Goal: Information Seeking & Learning: Learn about a topic

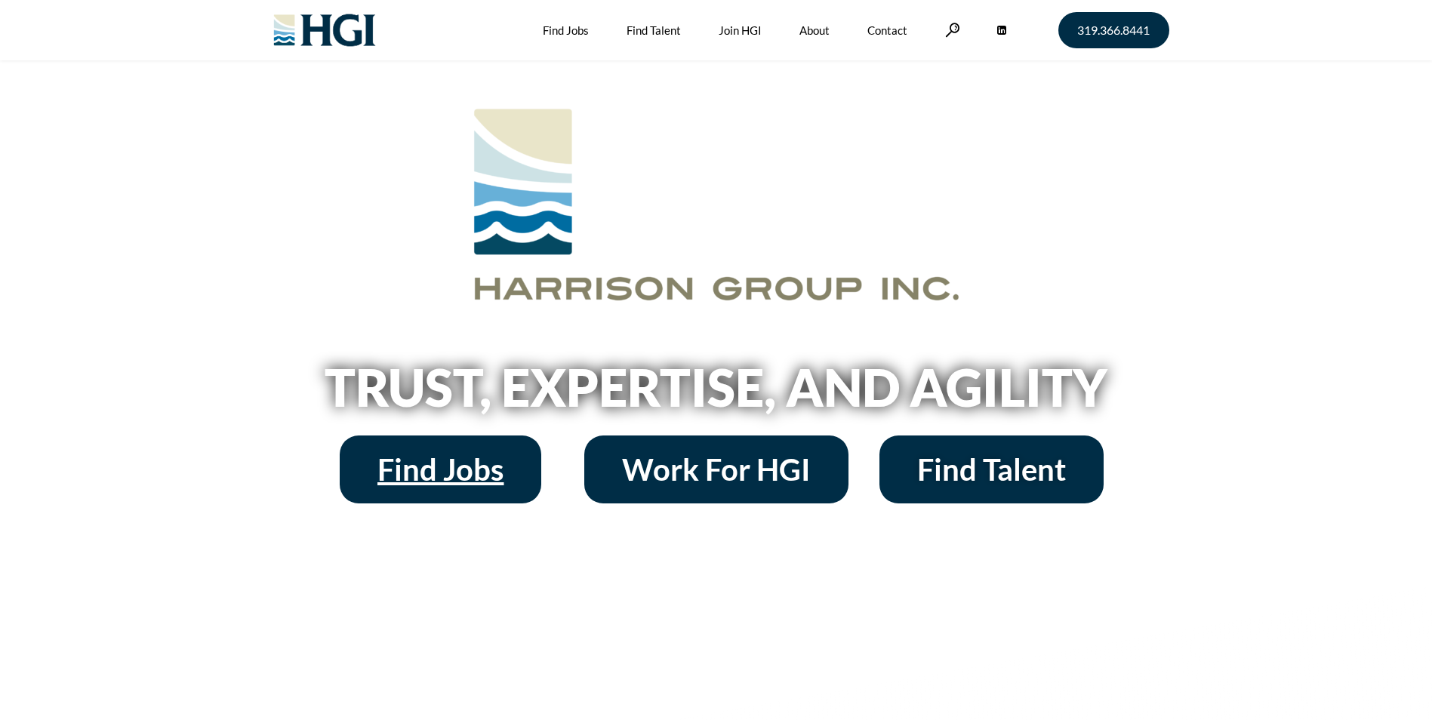
drag, startPoint x: 0, startPoint y: 0, endPoint x: 485, endPoint y: 474, distance: 677.8
click at [485, 474] on span "Find Jobs" at bounding box center [440, 469] width 126 height 30
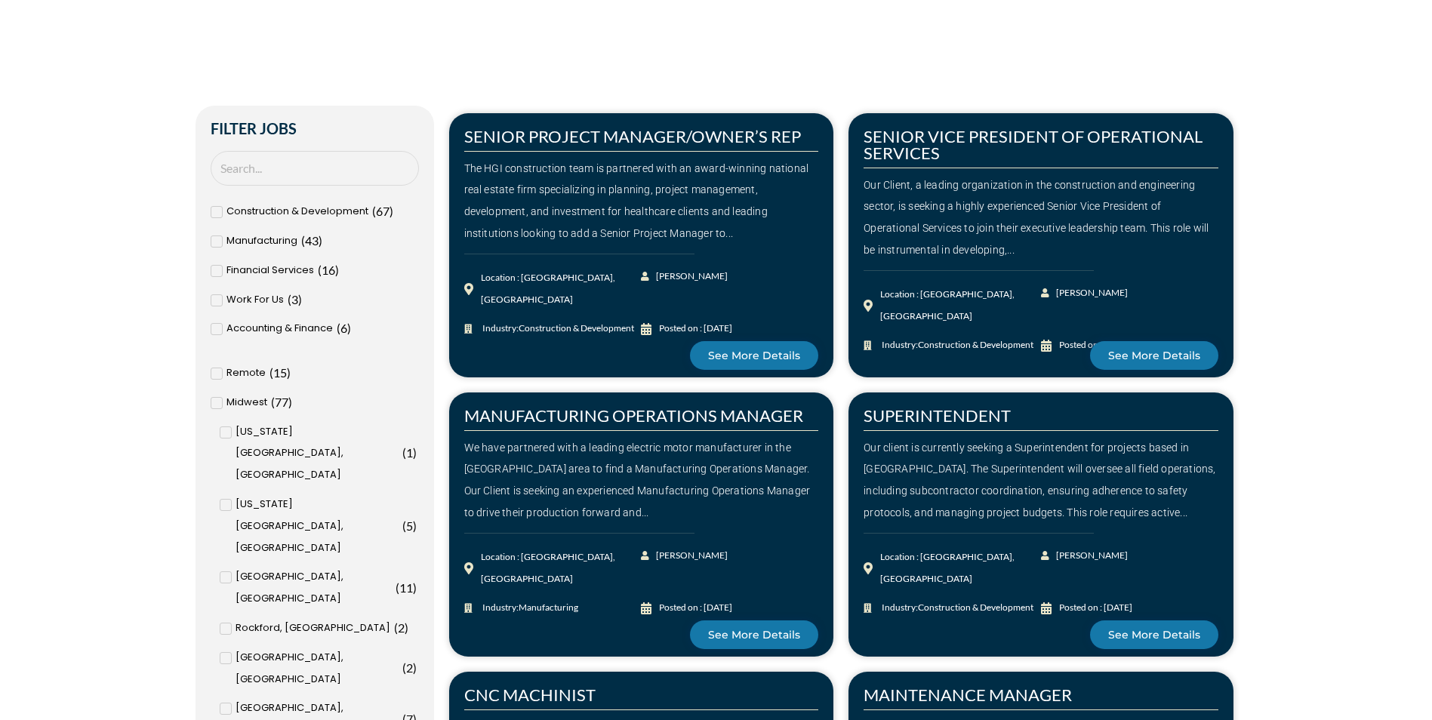
scroll to position [528, 0]
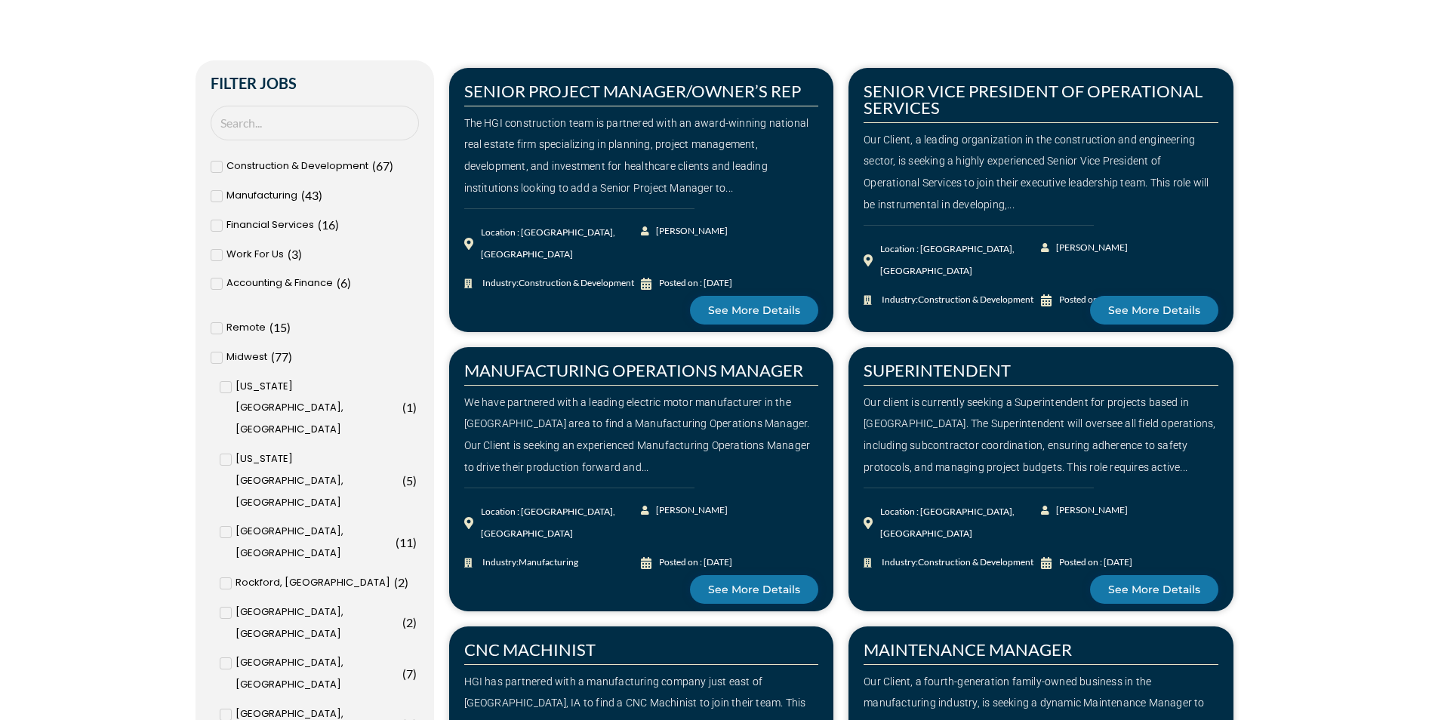
click at [216, 326] on icon at bounding box center [216, 328] width 5 height 9
click at [0, 0] on input "Remote ( 15 )" at bounding box center [0, 0] width 0 height 0
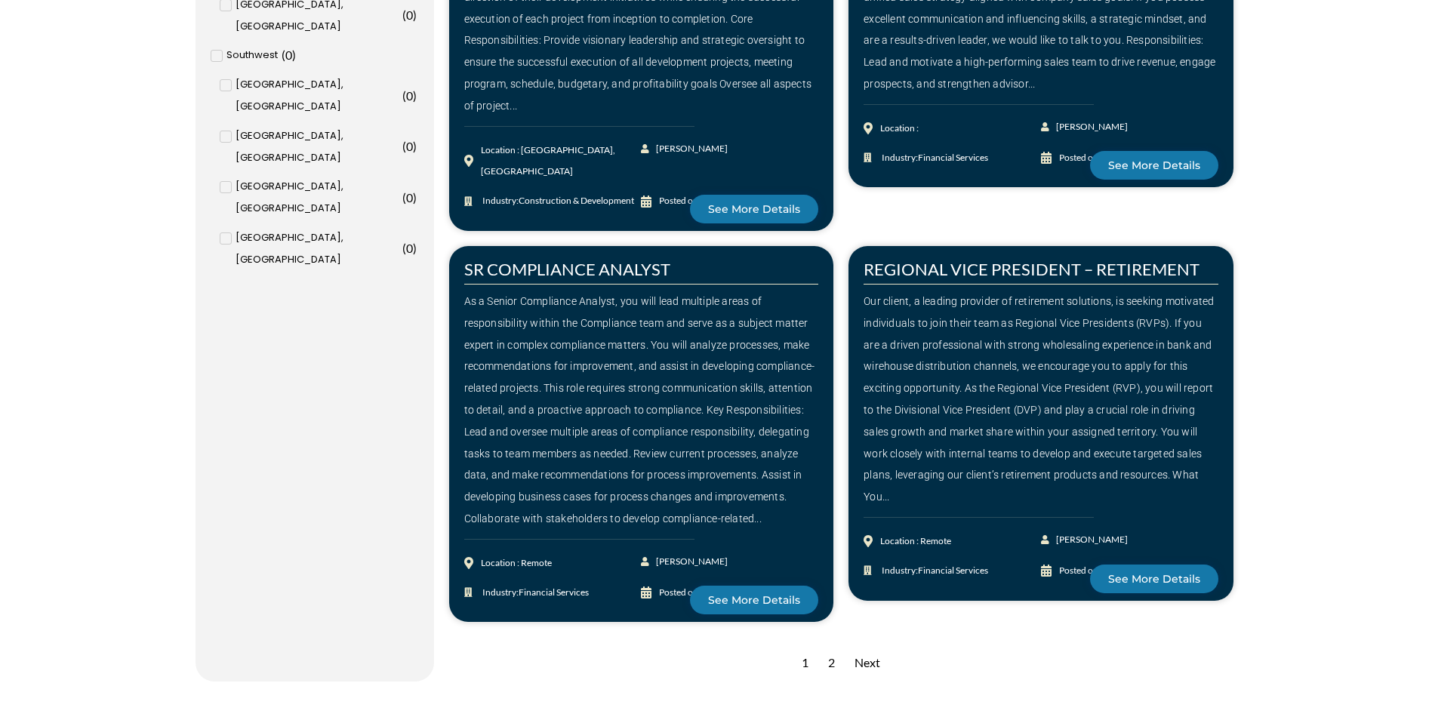
scroll to position [2038, 0]
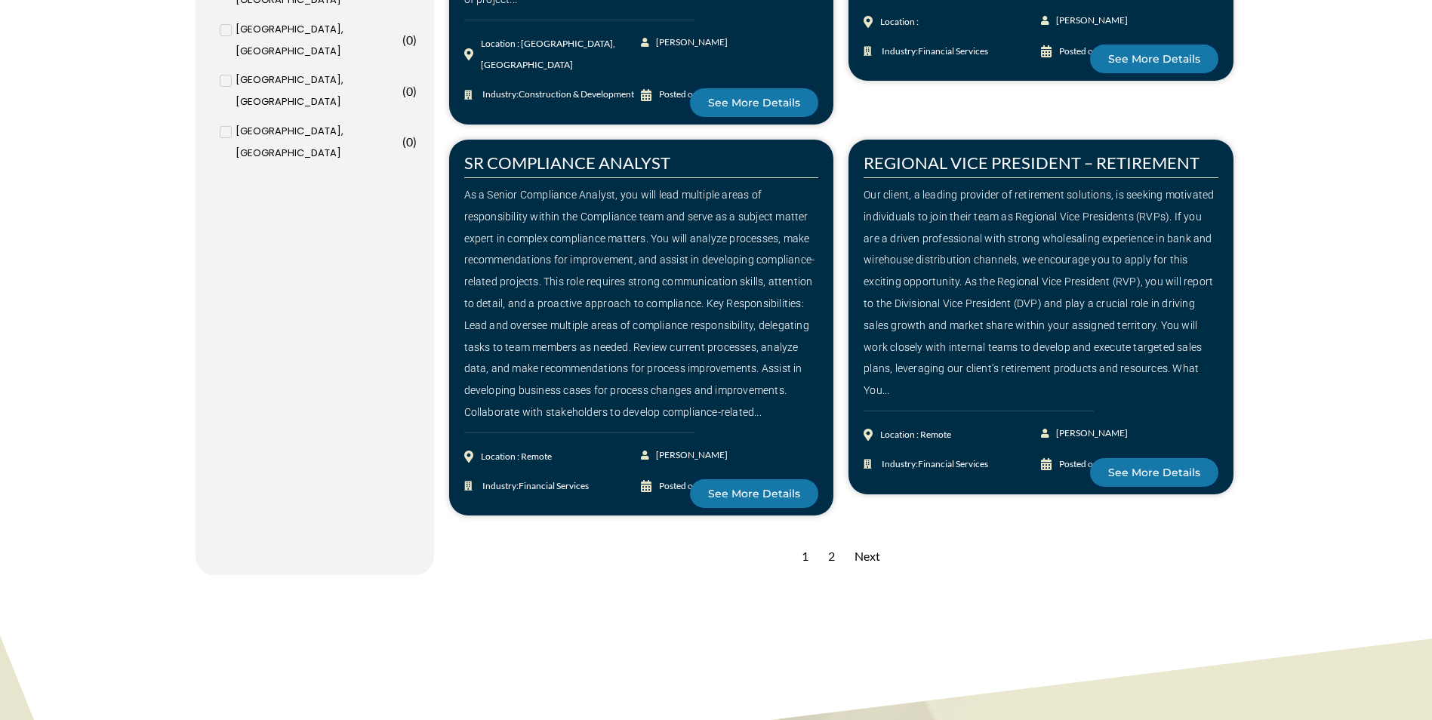
click at [835, 538] on div "2" at bounding box center [831, 556] width 22 height 37
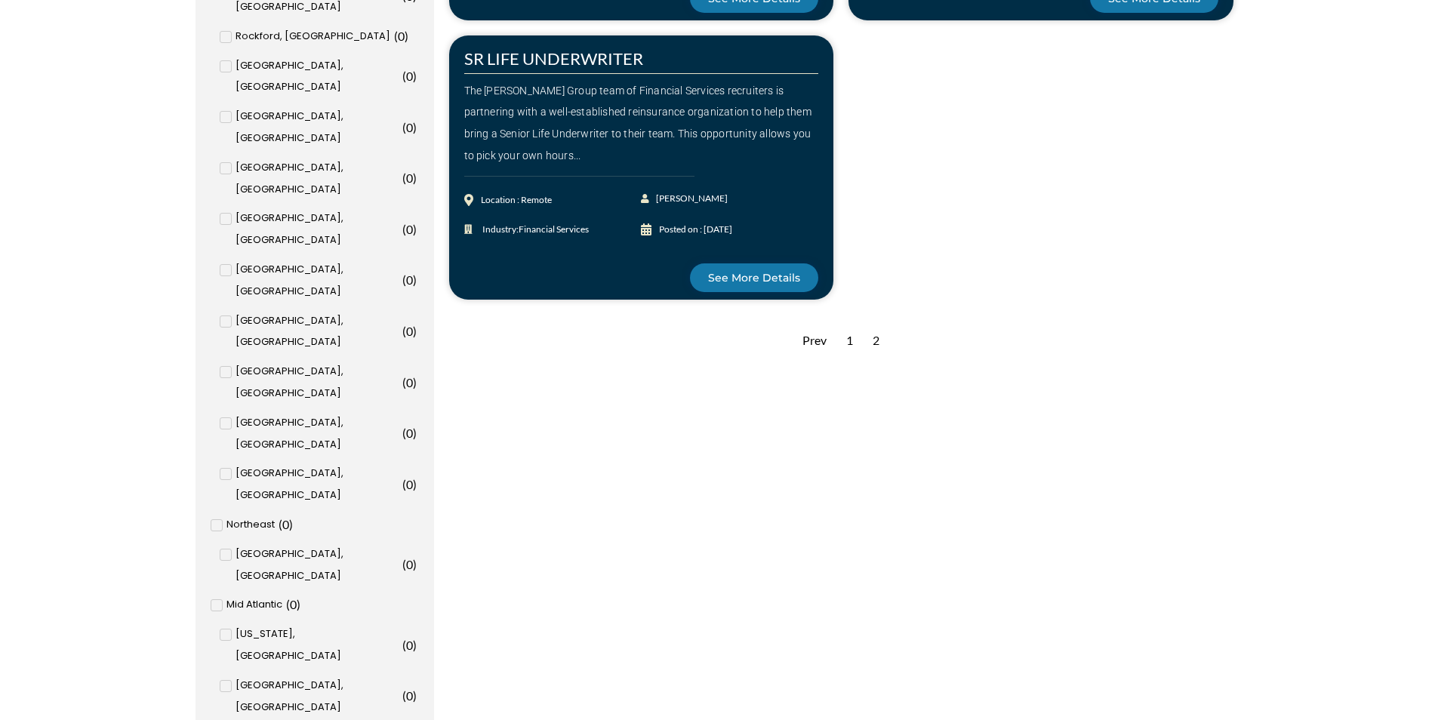
scroll to position [981, 0]
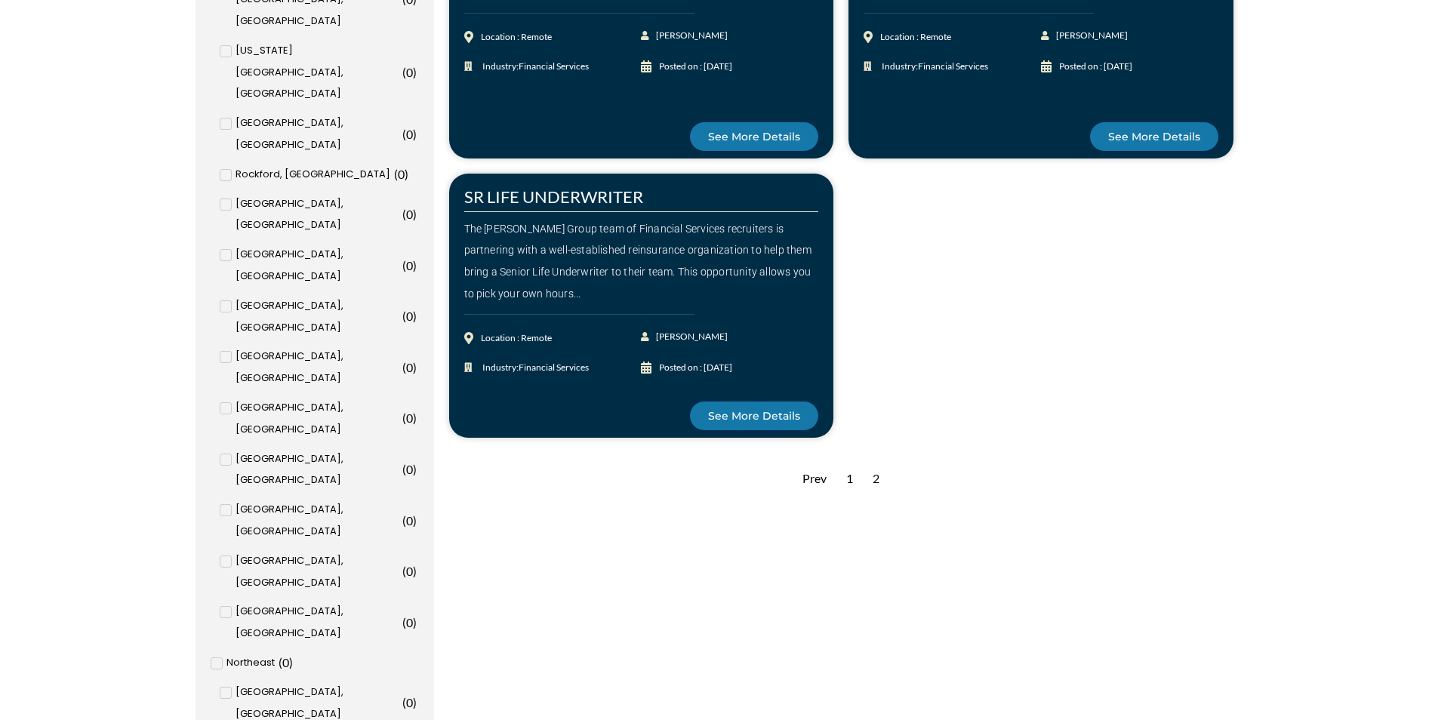
click at [851, 476] on div "1" at bounding box center [850, 478] width 22 height 37
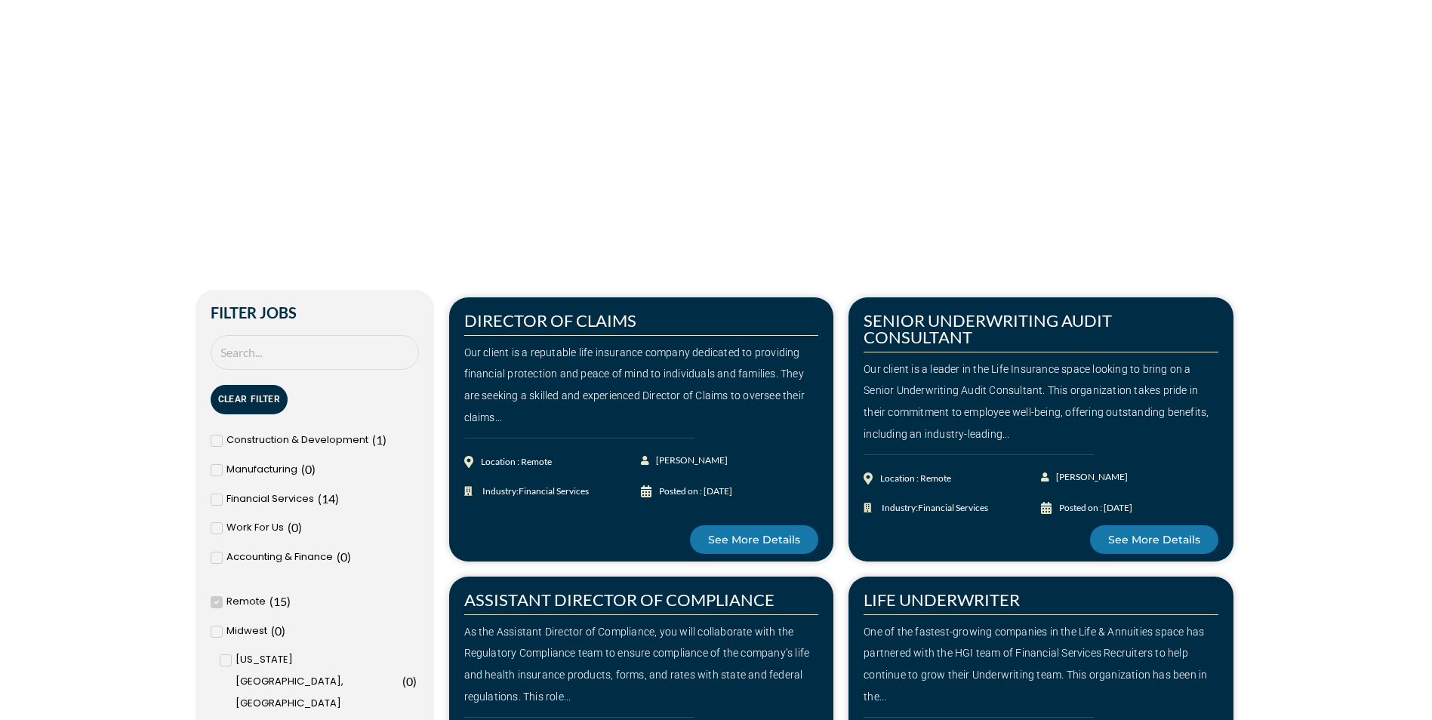
scroll to position [302, 0]
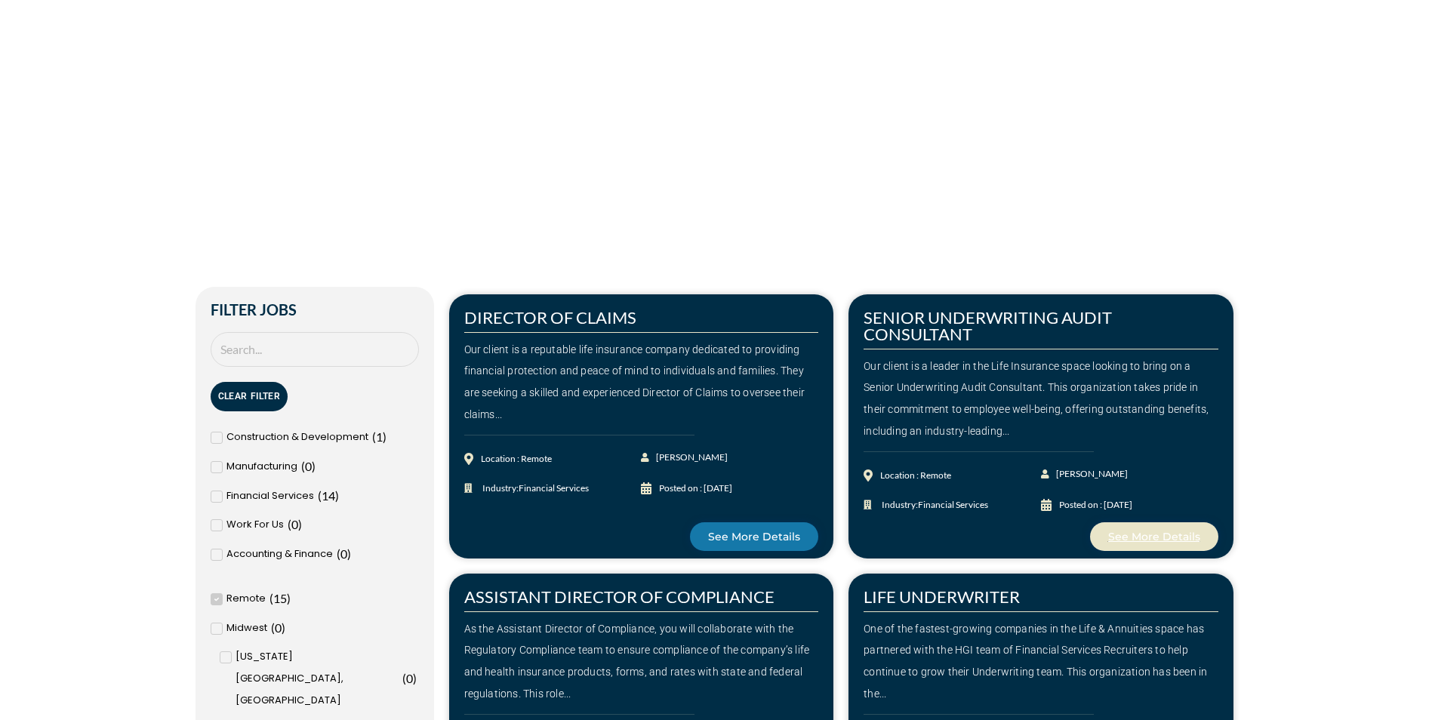
click at [1143, 531] on span "See More Details" at bounding box center [1154, 536] width 92 height 11
